Goal: Task Accomplishment & Management: Use online tool/utility

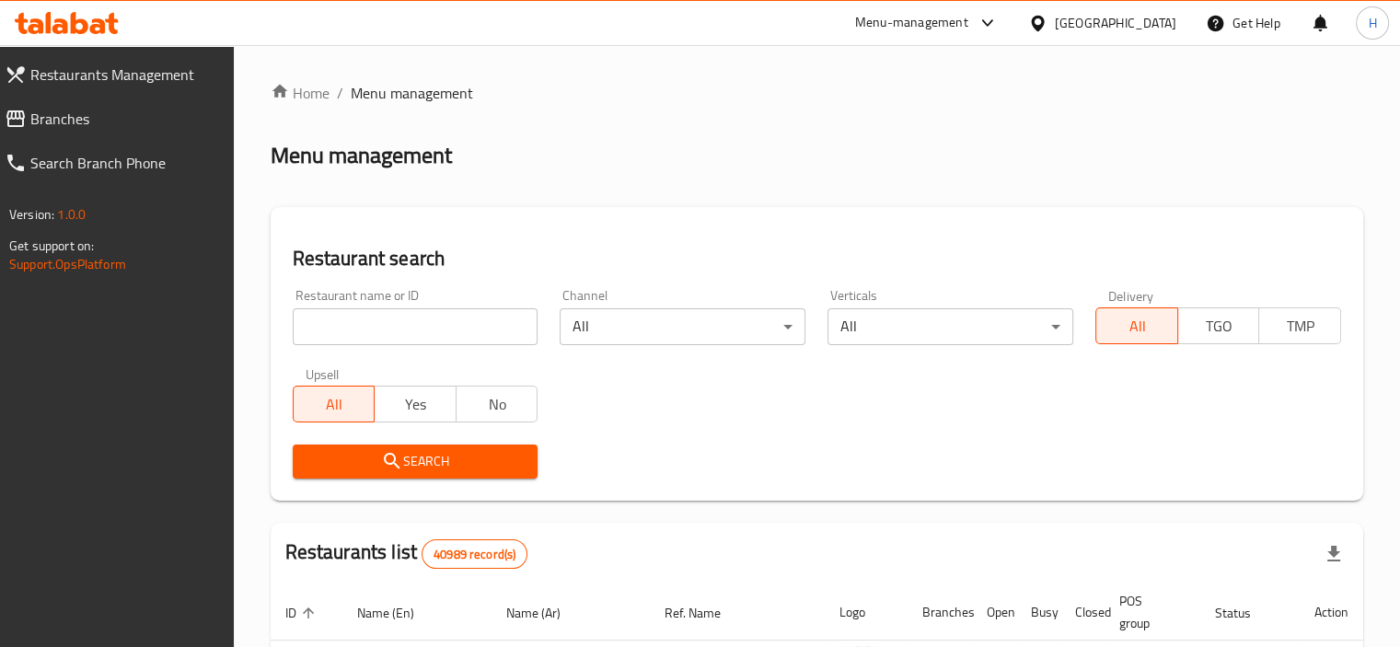
click at [52, 114] on span "Branches" at bounding box center [124, 119] width 189 height 22
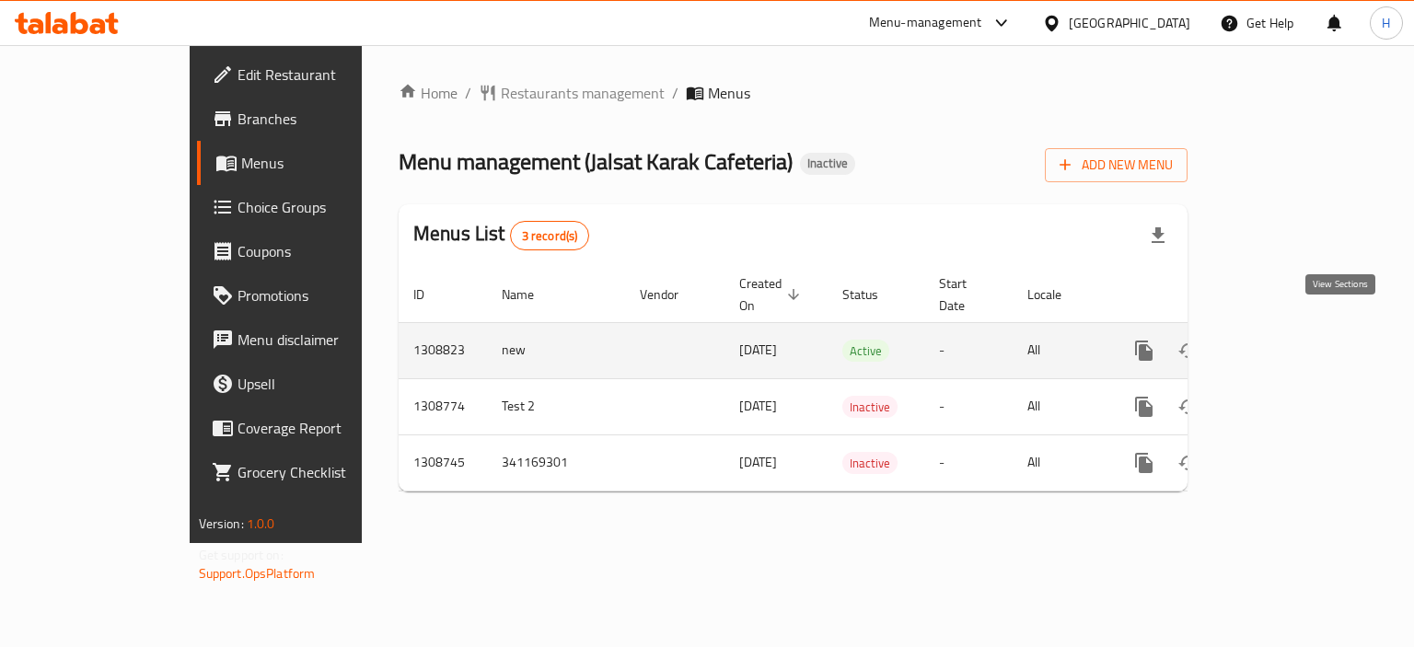
click at [1299, 329] on link "enhanced table" at bounding box center [1277, 351] width 44 height 44
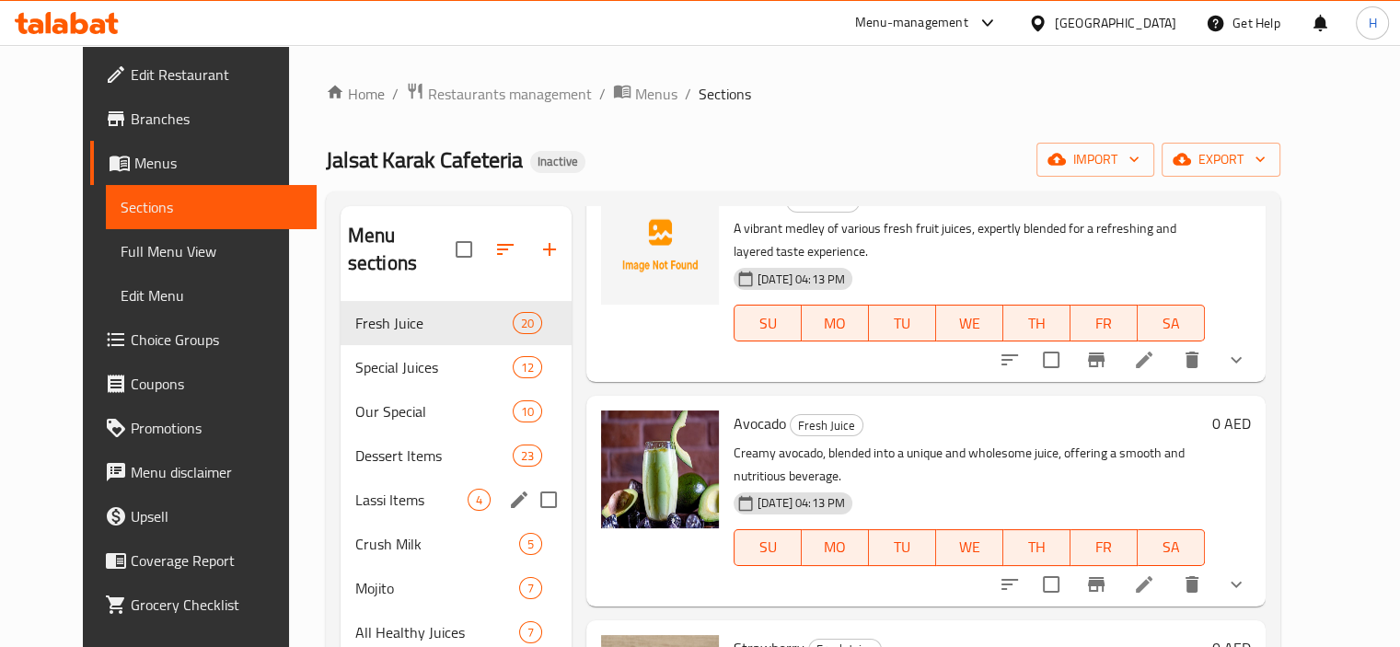
scroll to position [64, 0]
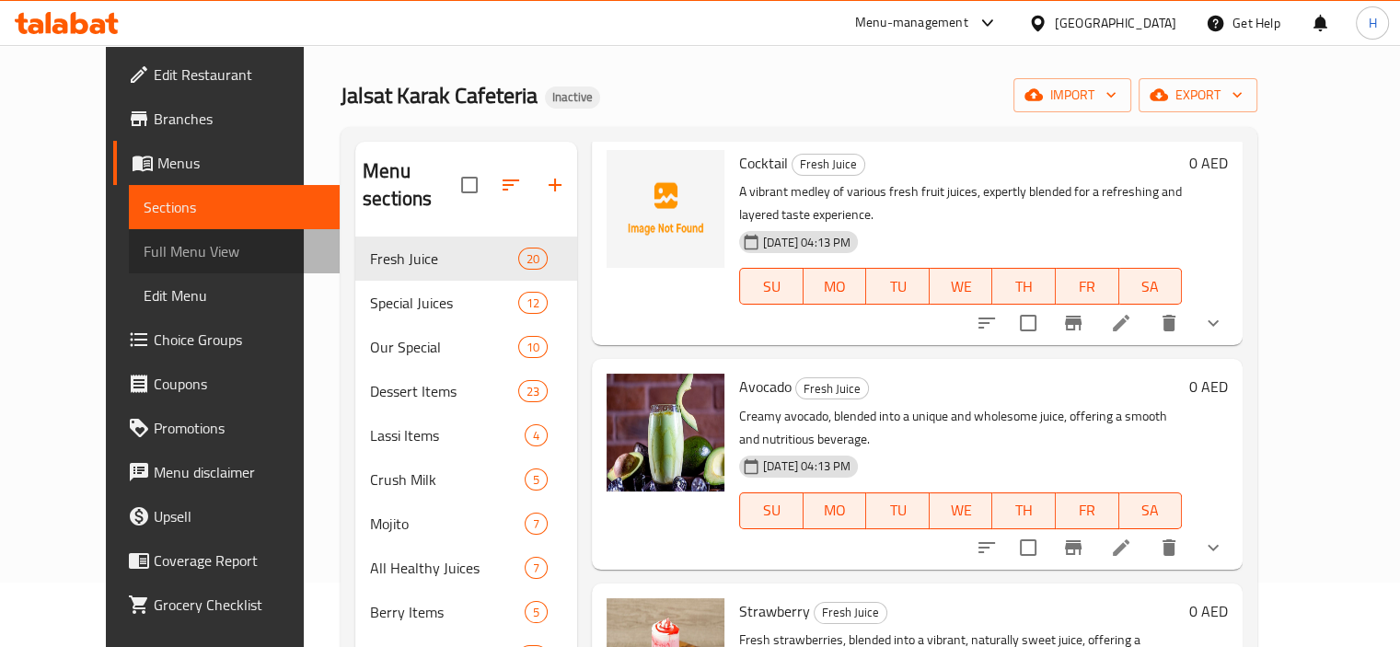
click at [147, 259] on span "Full Menu View" at bounding box center [234, 251] width 181 height 22
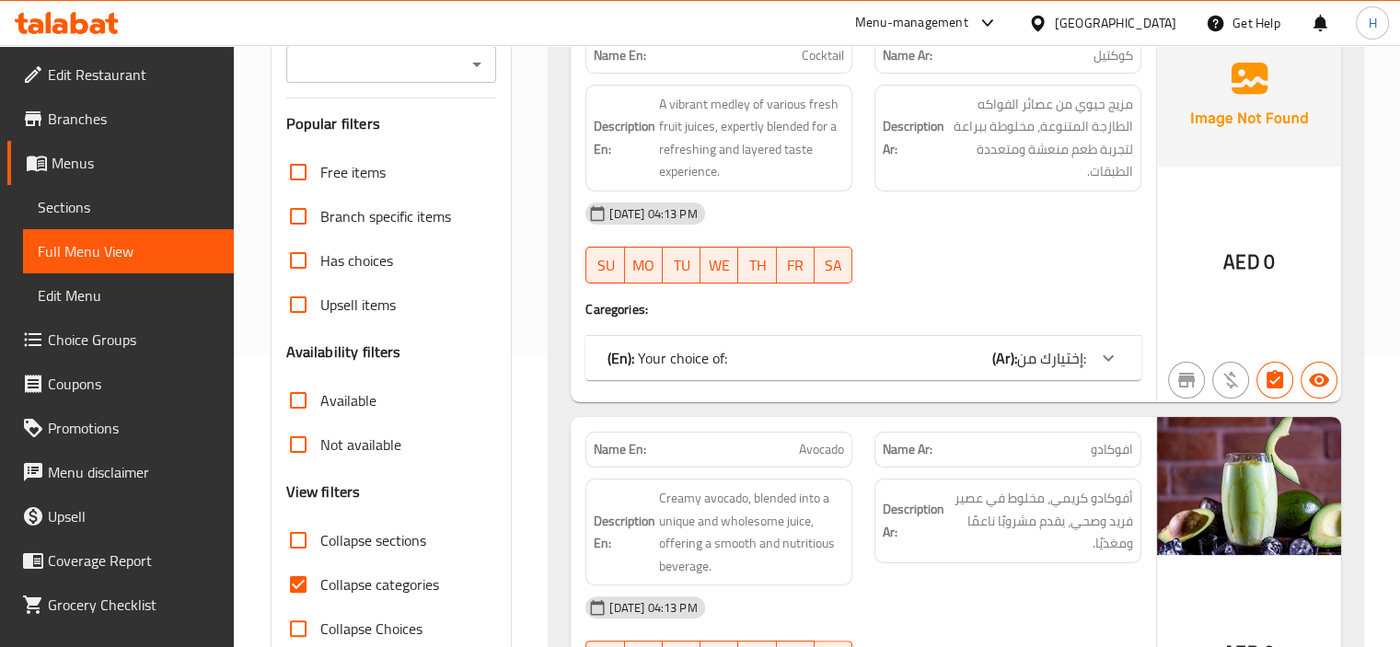
scroll to position [390, 0]
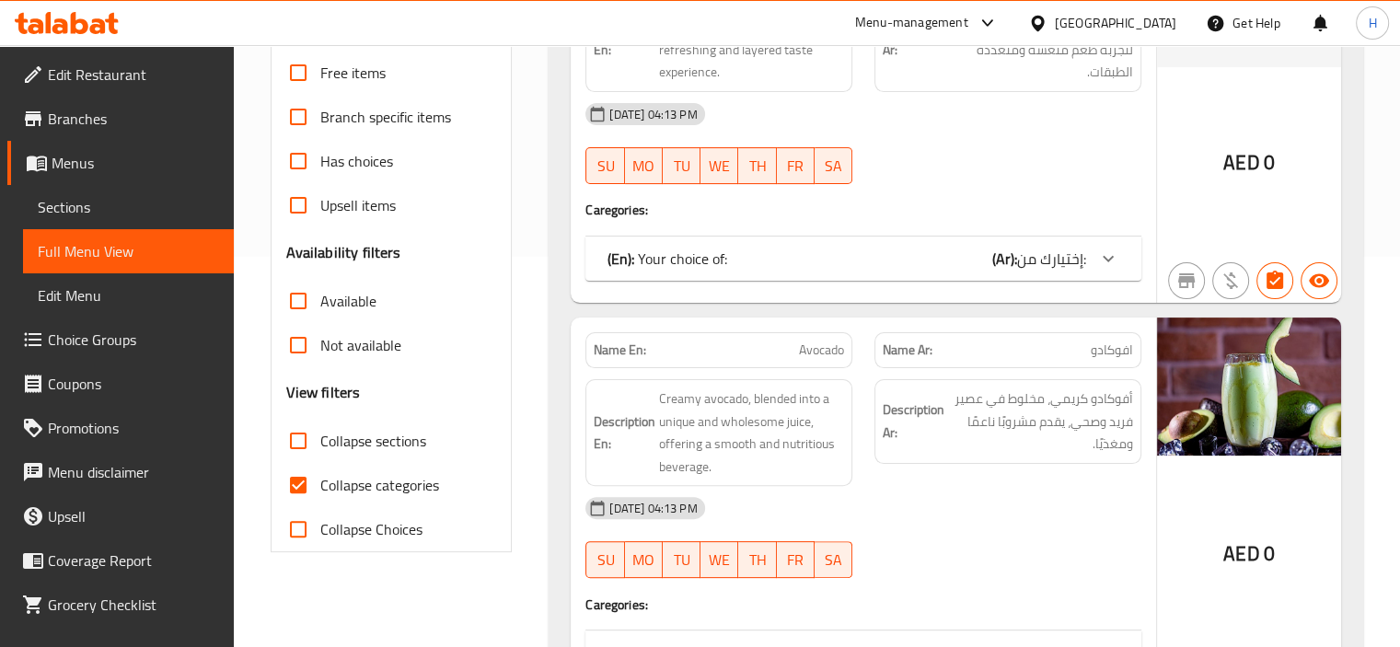
click at [395, 488] on span "Collapse categories" at bounding box center [379, 485] width 119 height 22
click at [320, 488] on input "Collapse categories" at bounding box center [298, 485] width 44 height 44
checkbox input "false"
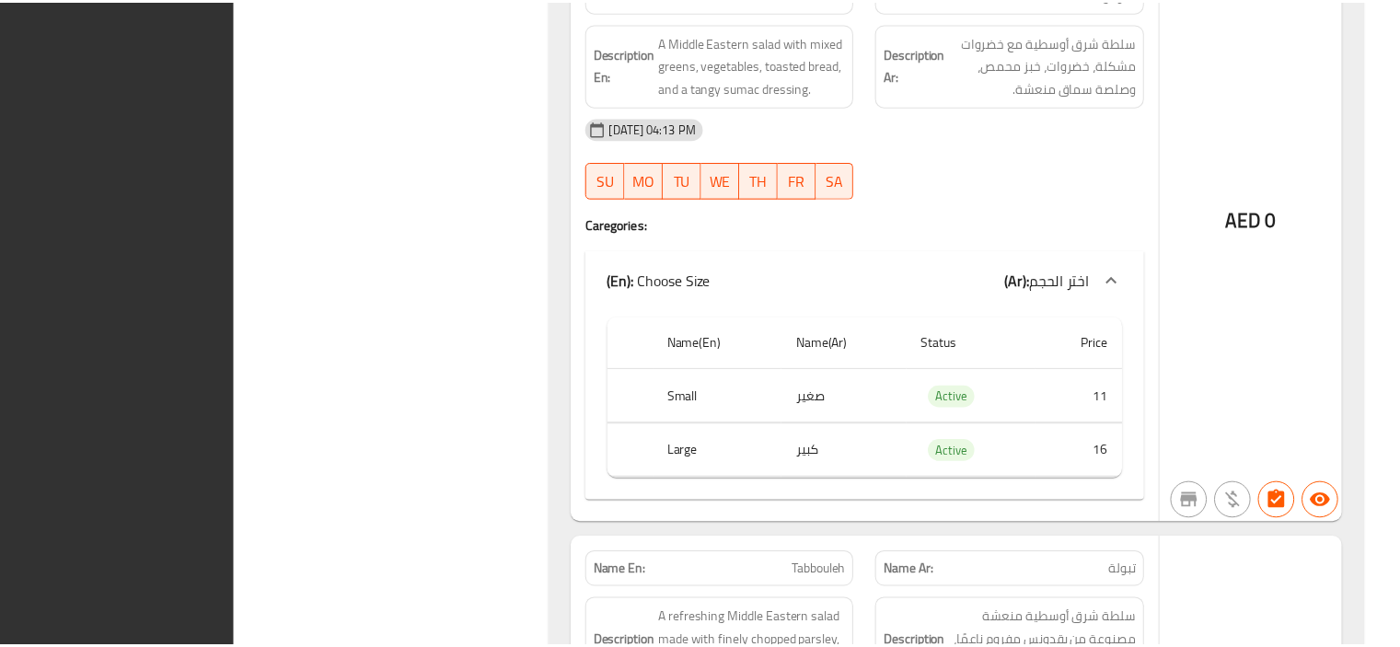
scroll to position [85160, 0]
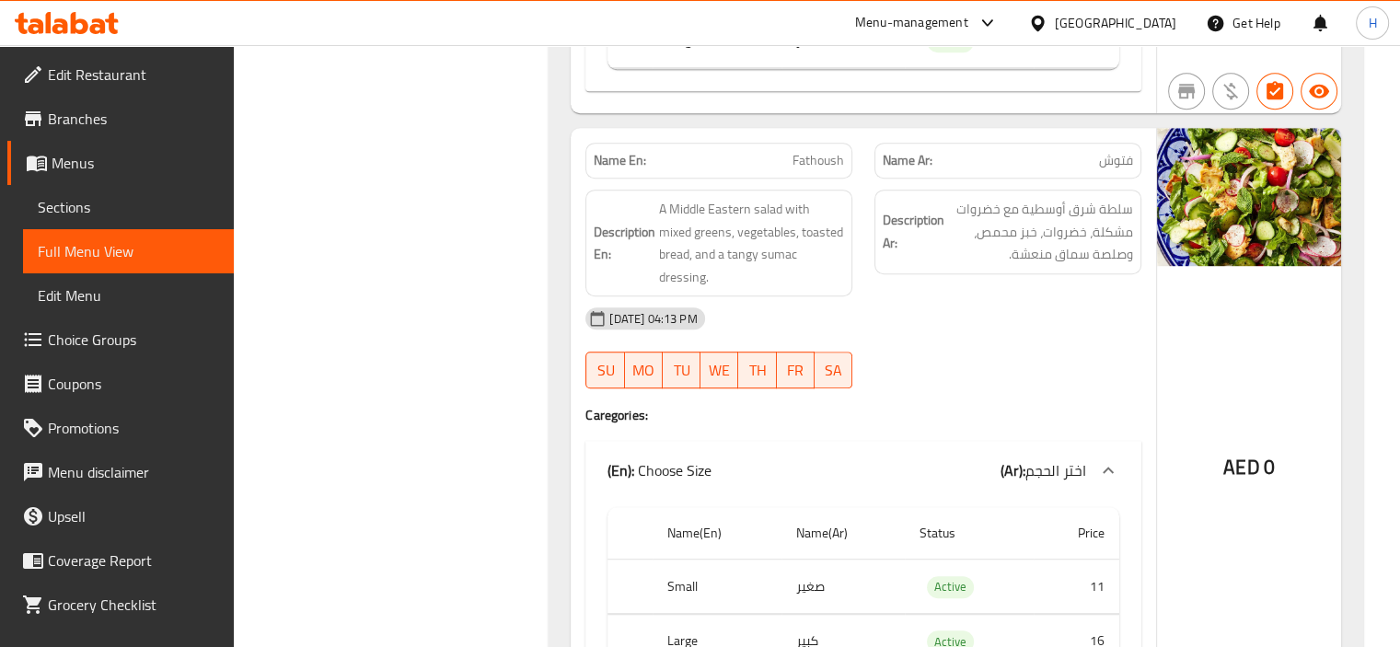
click at [178, 214] on span "Sections" at bounding box center [128, 207] width 181 height 22
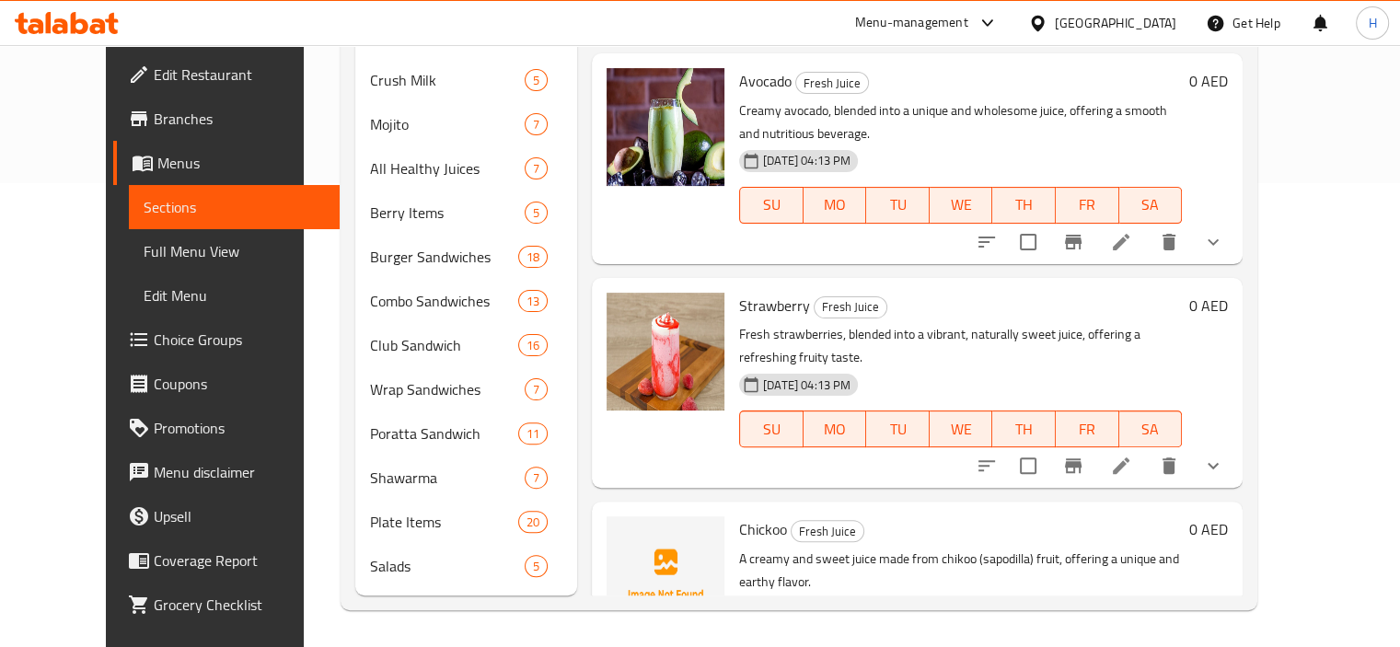
scroll to position [258, 0]
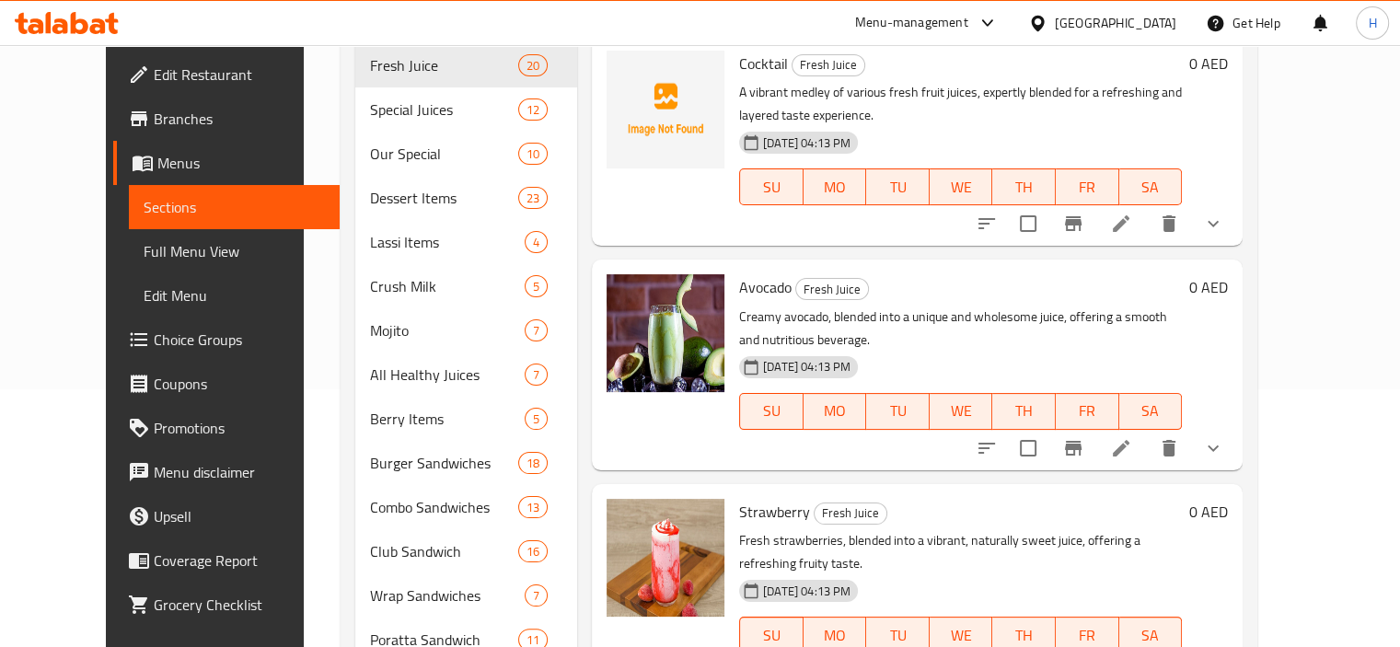
click at [1002, 260] on div "Avocado Fresh Juice Creamy avocado, blended into a unique and wholesome juice, …" at bounding box center [917, 365] width 651 height 210
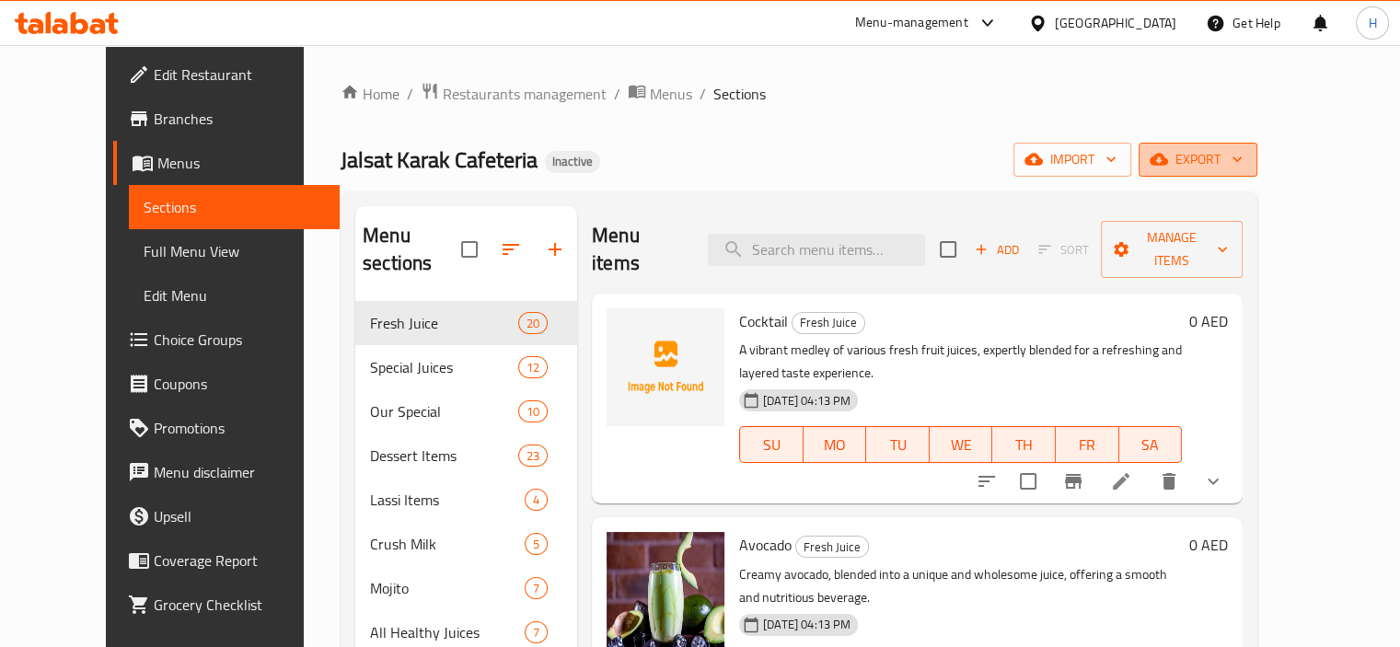
click at [1243, 157] on span "export" at bounding box center [1198, 159] width 89 height 23
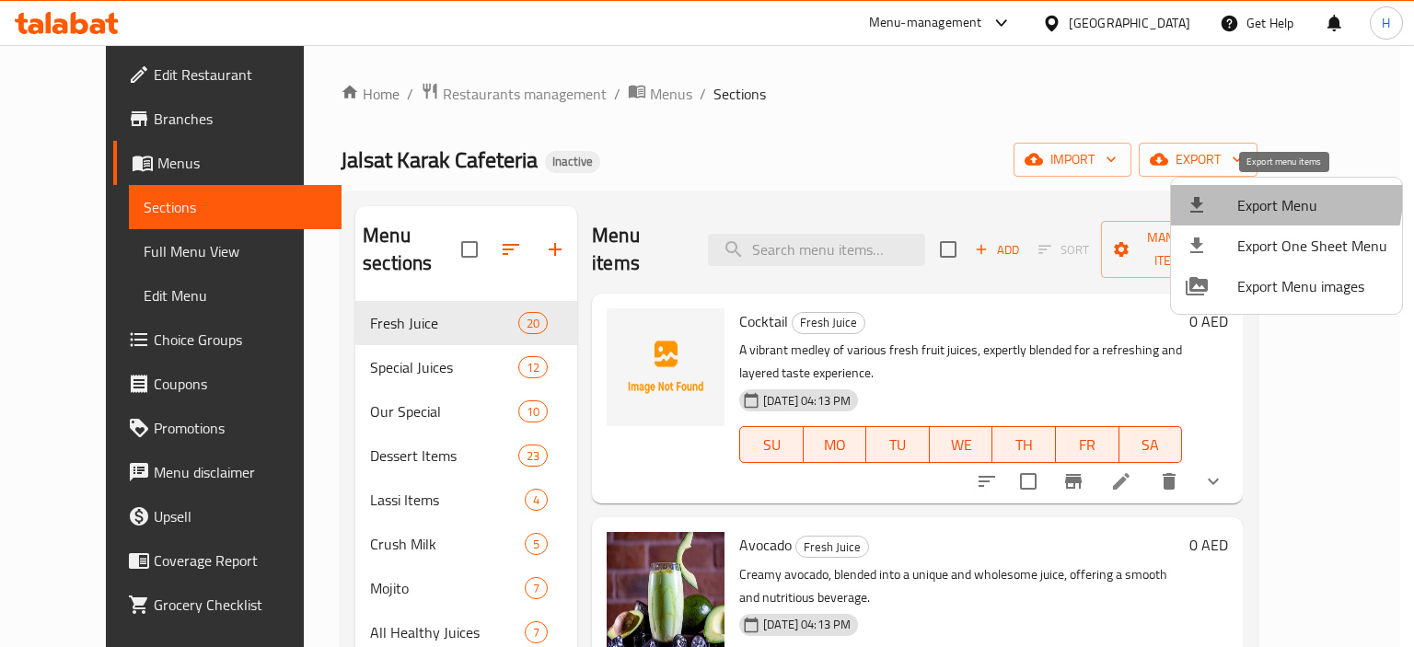
click at [1251, 194] on span "Export Menu" at bounding box center [1312, 205] width 150 height 22
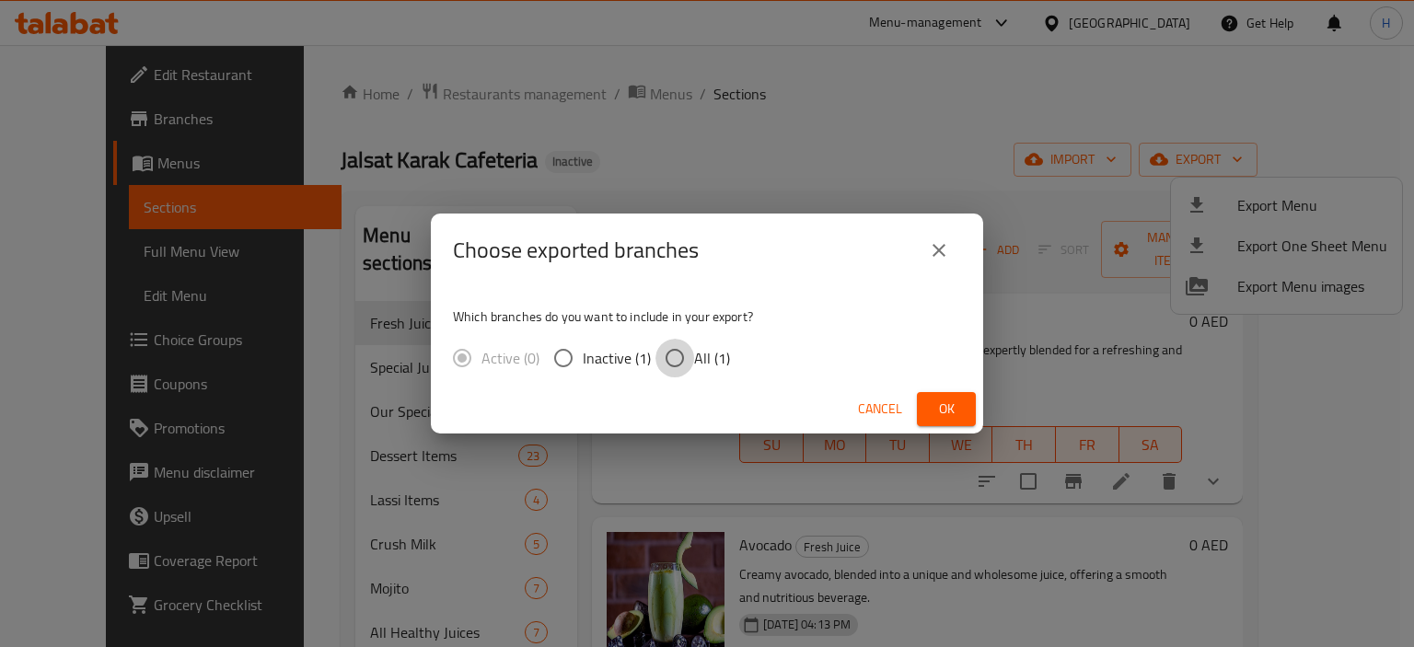
click at [685, 354] on input "All (1)" at bounding box center [675, 358] width 39 height 39
radio input "true"
click at [951, 414] on span "Ok" at bounding box center [946, 409] width 29 height 23
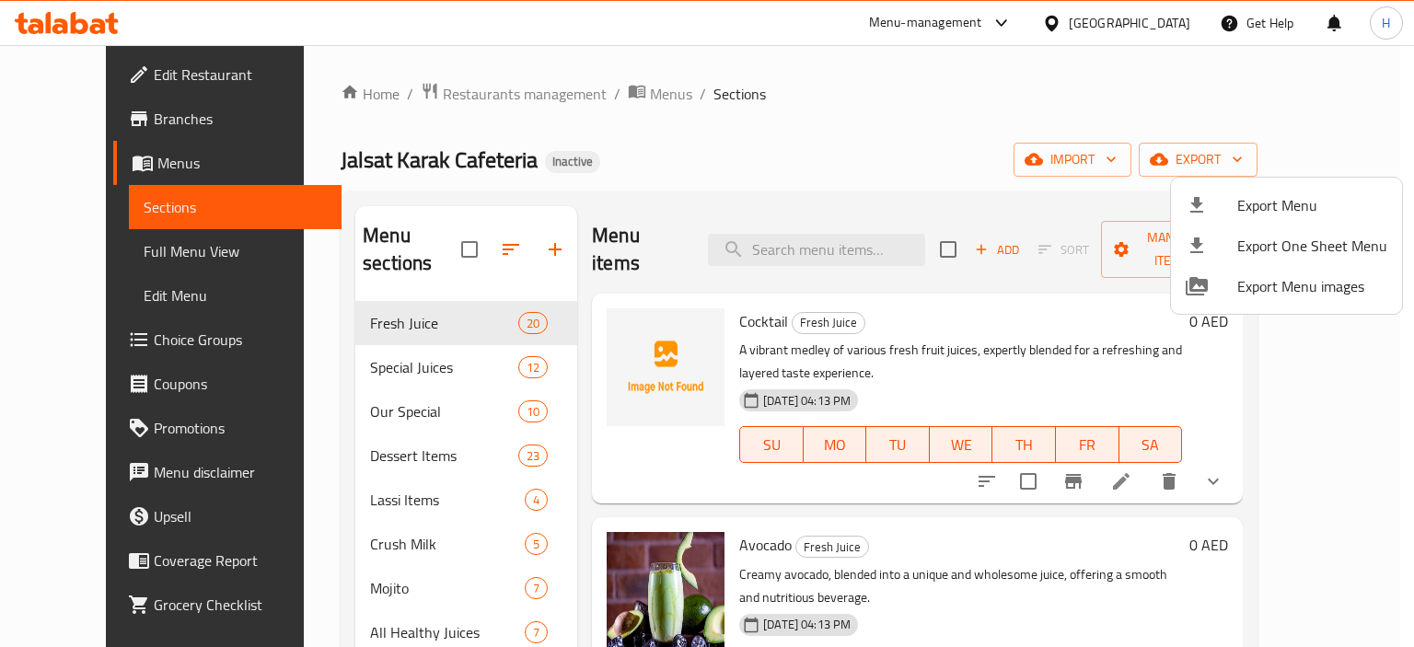
click at [976, 187] on div at bounding box center [707, 323] width 1414 height 647
click at [854, 160] on div "Jalsat Karak Cafeteria Inactive import export" at bounding box center [799, 160] width 917 height 34
